Goal: Subscribe to service/newsletter

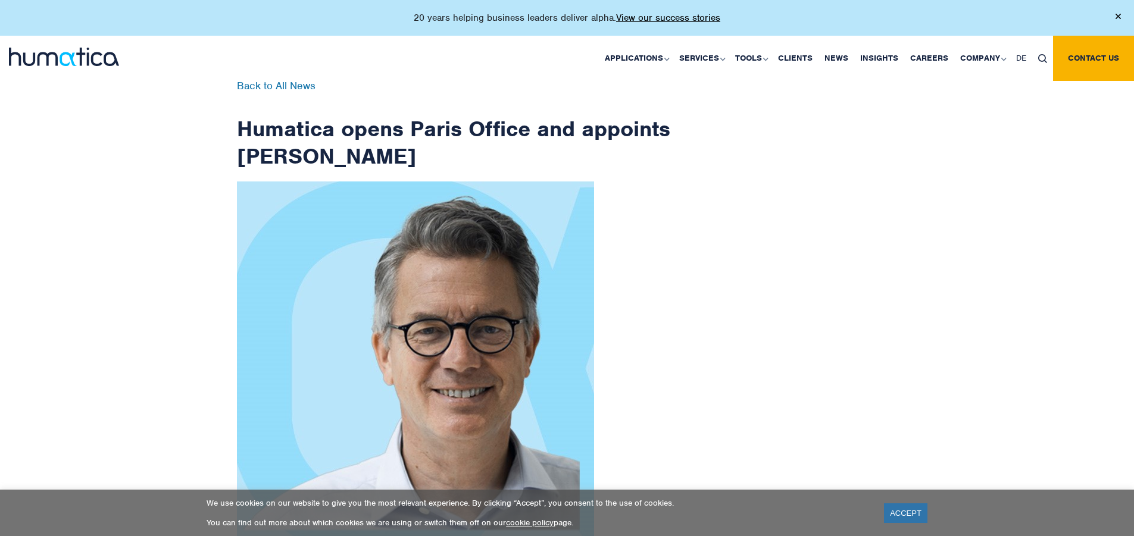
scroll to position [1898, 0]
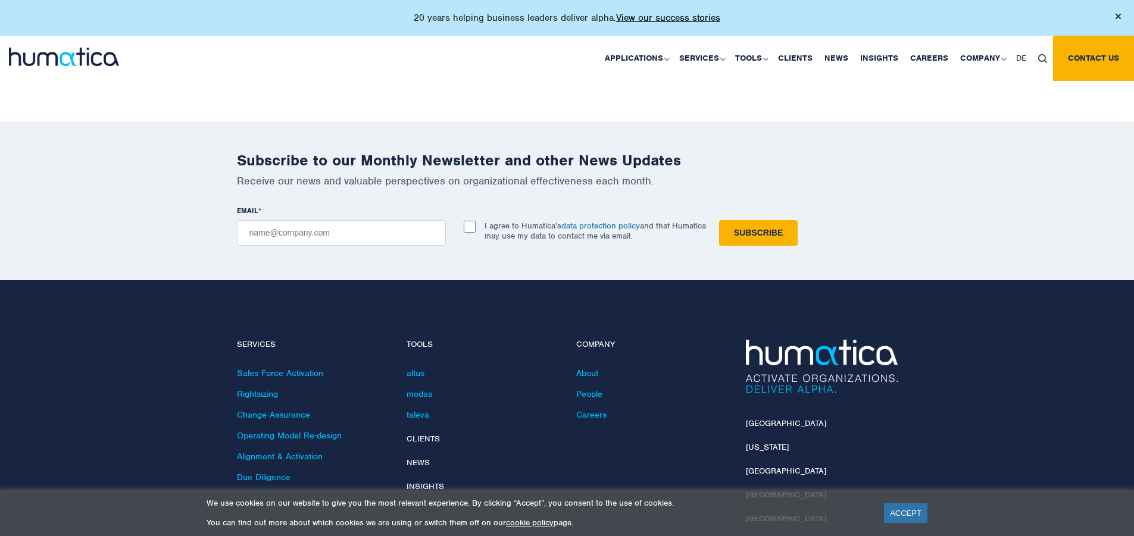
checkbox input "true"
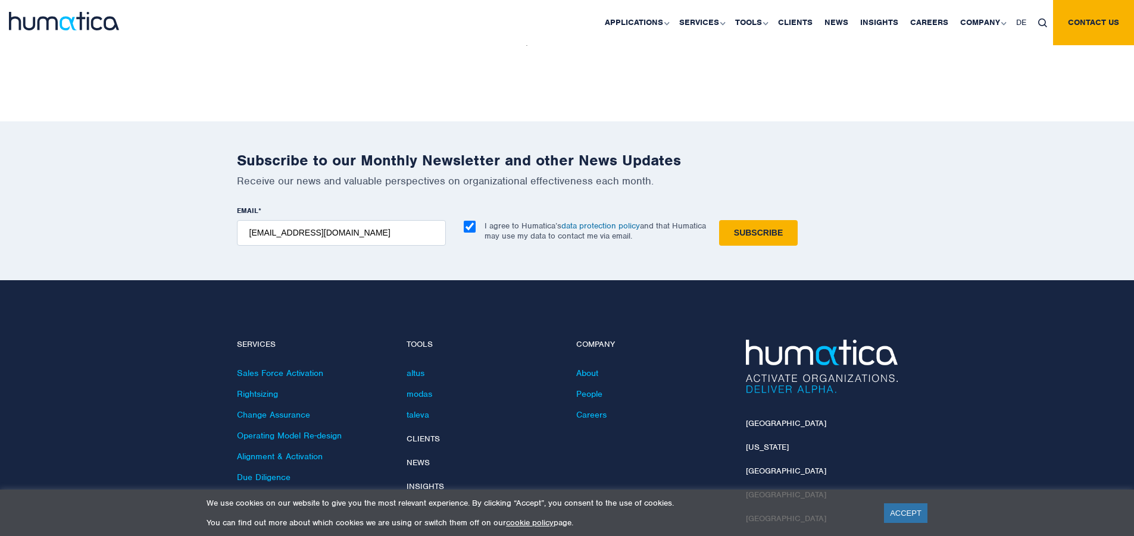
type input "[EMAIL_ADDRESS][DOMAIN_NAME]"
click at [719, 220] on input "Subscribe" at bounding box center [758, 233] width 79 height 26
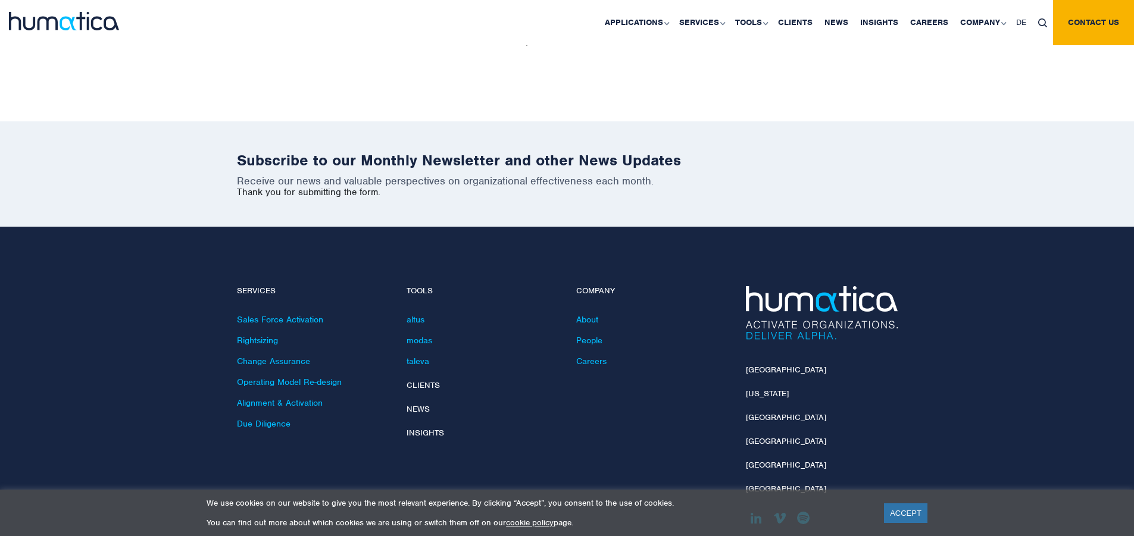
scroll to position [1845, 0]
